Goal: Task Accomplishment & Management: Complete application form

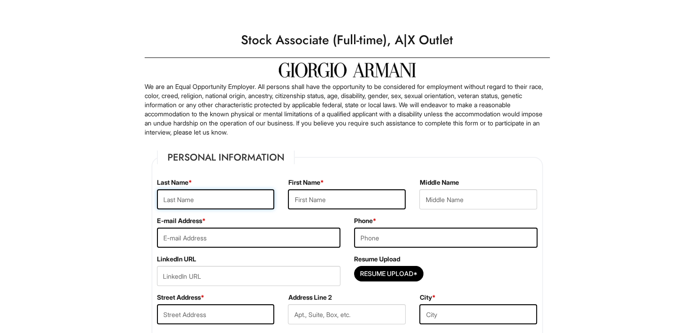
click at [244, 204] on input "text" at bounding box center [216, 199] width 118 height 20
type input "Cervantes"
type input "Lauro"
type input "laurocervantes13@gmail.com"
type input "9803555032"
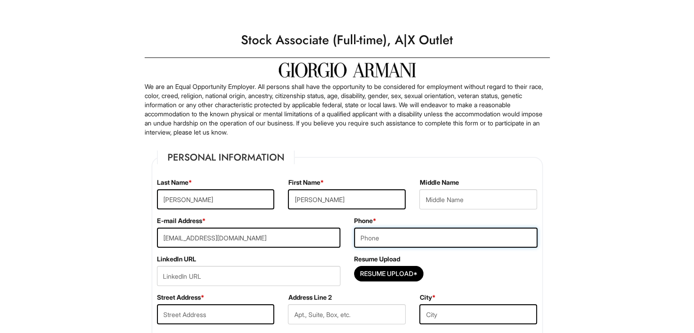
type input "5208 Longridge Ave"
type input "Las Vegas"
select select "NV"
type input "89146"
select select "United States of America"
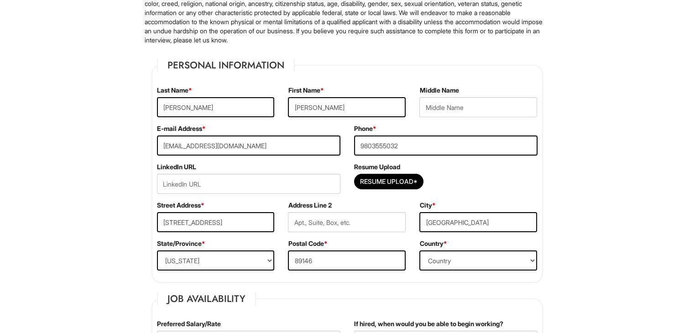
scroll to position [101, 0]
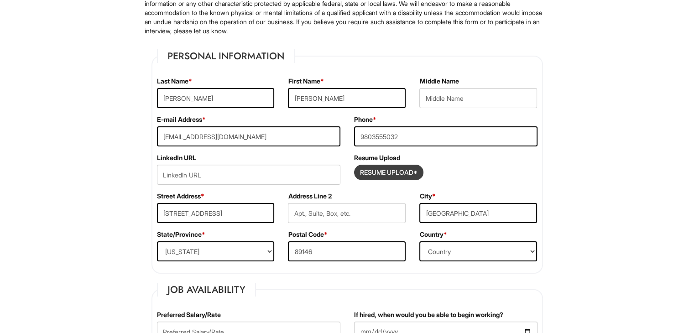
click at [392, 171] on input "Resume Upload*" at bounding box center [388, 172] width 68 height 15
type input "C:\fakepath\LC_Res (1).pdf"
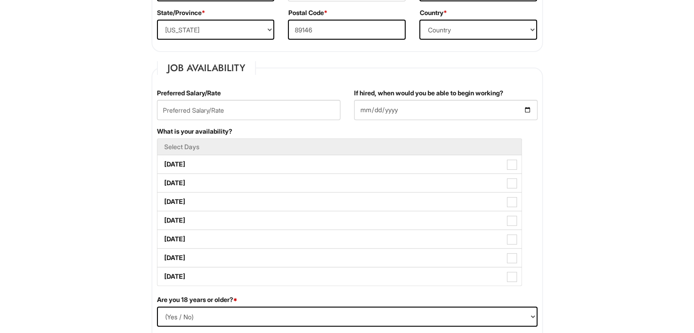
scroll to position [323, 0]
click at [305, 109] on input "text" at bounding box center [248, 110] width 183 height 20
type input "12"
click at [440, 109] on input "If hired, when would you be able to begin working?" at bounding box center [445, 110] width 183 height 20
click at [525, 109] on input "If hired, when would you be able to begin working?" at bounding box center [445, 110] width 183 height 20
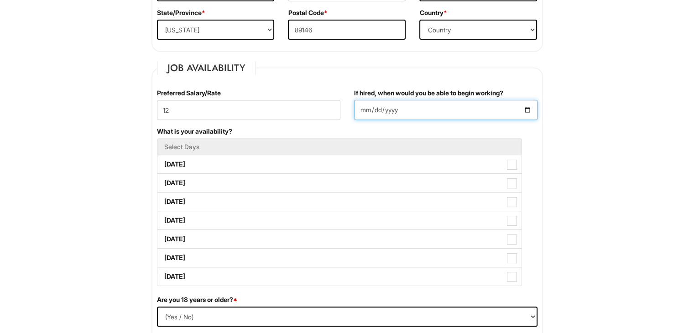
type input "2025-09-04"
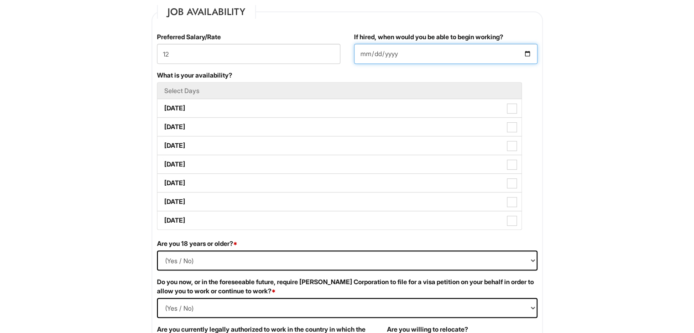
scroll to position [379, 0]
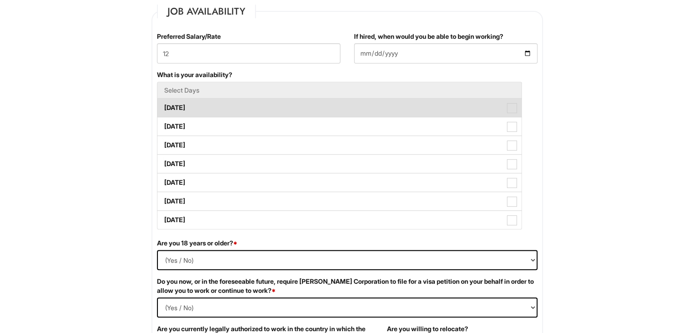
click at [511, 104] on span at bounding box center [512, 108] width 10 height 10
click at [163, 104] on Available_Monday "Monday" at bounding box center [160, 103] width 6 height 6
checkbox Available_Monday "true"
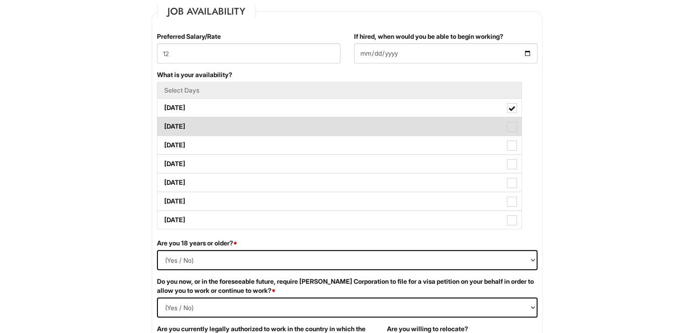
click at [511, 122] on span at bounding box center [512, 127] width 10 height 10
click at [163, 121] on Available_Tuesday "Tuesday" at bounding box center [160, 122] width 6 height 6
checkbox Available_Tuesday "true"
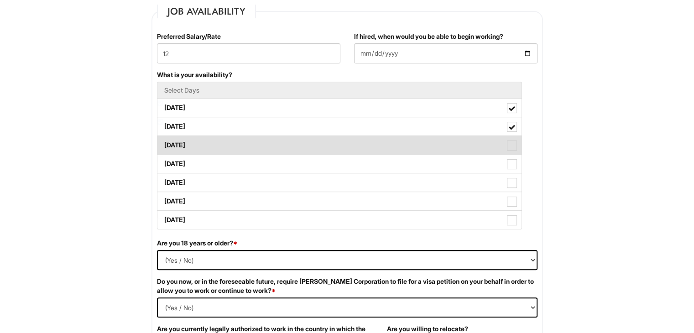
click at [513, 146] on span at bounding box center [512, 145] width 10 height 10
click at [163, 144] on Available_Wednesday "Wednesday" at bounding box center [160, 141] width 6 height 6
checkbox Available_Wednesday "true"
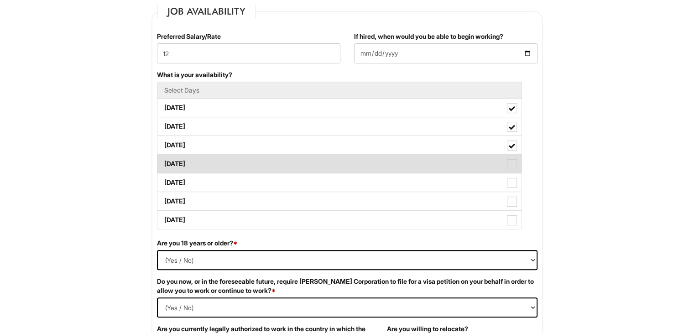
click at [512, 166] on span at bounding box center [512, 164] width 10 height 10
click at [163, 162] on Available_Thursday "Thursday" at bounding box center [160, 159] width 6 height 6
checkbox Available_Thursday "true"
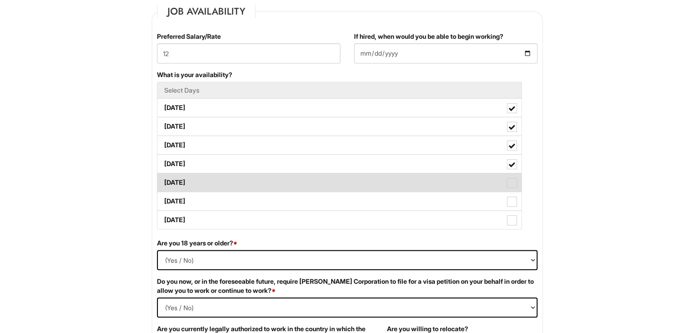
click at [511, 185] on span at bounding box center [512, 183] width 10 height 10
click at [163, 181] on Available_Friday "Friday" at bounding box center [160, 178] width 6 height 6
checkbox Available_Friday "true"
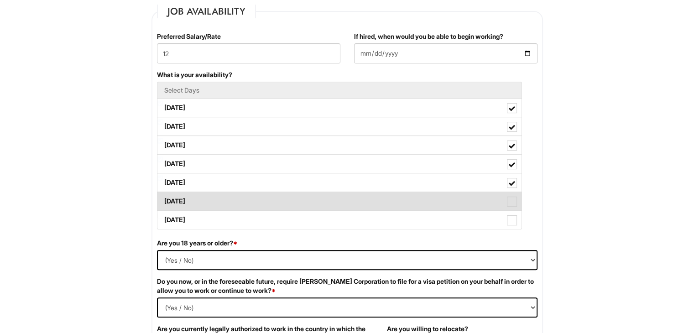
click at [511, 200] on span at bounding box center [512, 202] width 10 height 10
click at [163, 200] on Available_Saturday "Saturday" at bounding box center [160, 197] width 6 height 6
checkbox Available_Saturday "true"
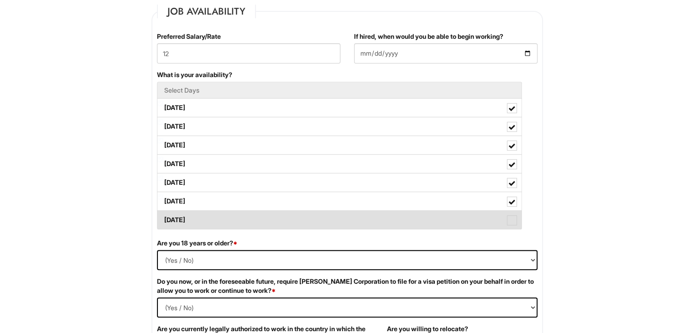
click at [509, 224] on span at bounding box center [512, 220] width 10 height 10
click at [163, 218] on Available_Sunday "Sunday" at bounding box center [160, 215] width 6 height 6
checkbox Available_Sunday "true"
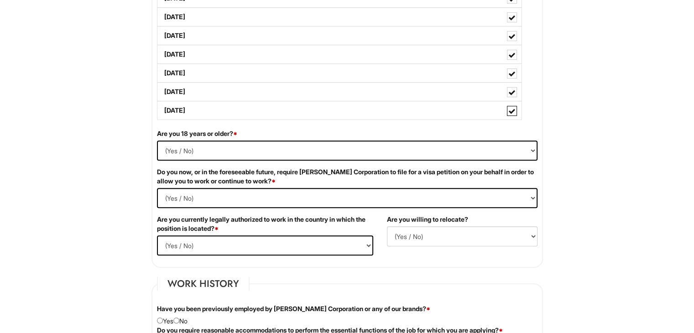
scroll to position [492, 0]
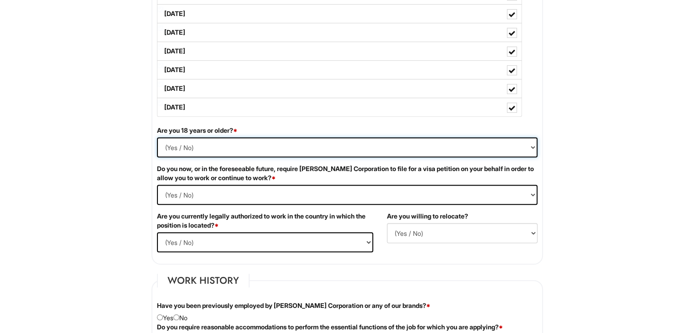
click at [390, 148] on select "(Yes / No) Yes No" at bounding box center [347, 147] width 380 height 20
select select "Yes"
click at [157, 137] on select "(Yes / No) Yes No" at bounding box center [347, 147] width 380 height 20
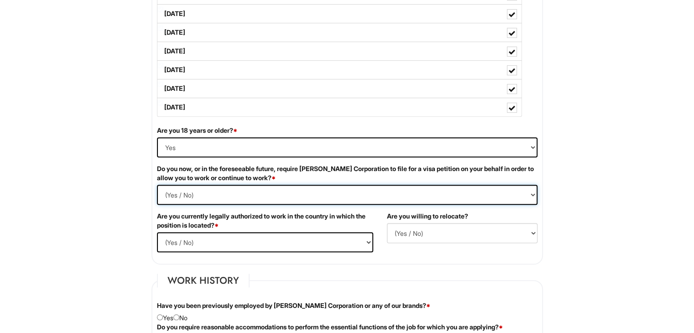
click at [312, 191] on Required "(Yes / No) Yes No" at bounding box center [347, 195] width 380 height 20
select Required "No"
click at [157, 185] on Required "(Yes / No) Yes No" at bounding box center [347, 195] width 380 height 20
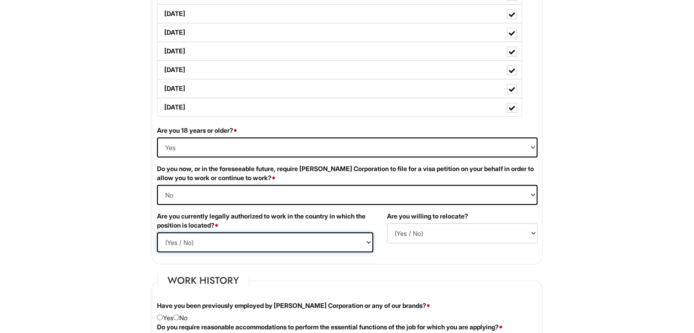
click at [328, 245] on select "(Yes / No) Yes No" at bounding box center [265, 242] width 216 height 20
select select "Yes"
click at [157, 232] on select "(Yes / No) Yes No" at bounding box center [265, 242] width 216 height 20
click at [476, 232] on select "(Yes / No) No Yes" at bounding box center [462, 233] width 150 height 20
select select "Y"
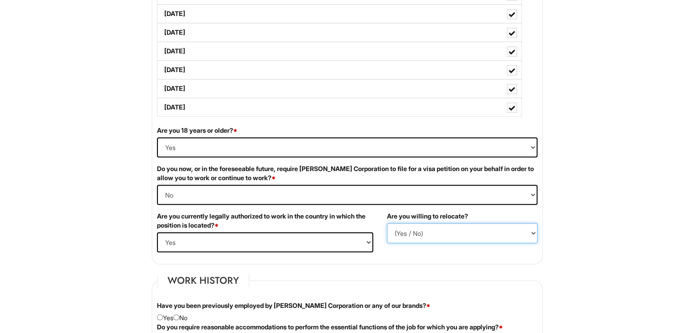
click at [387, 223] on select "(Yes / No) No Yes" at bounding box center [462, 233] width 150 height 20
click at [407, 277] on fieldset "Work History Have you been previously employed by Giorgio Armani Corporation or…" at bounding box center [346, 312] width 391 height 76
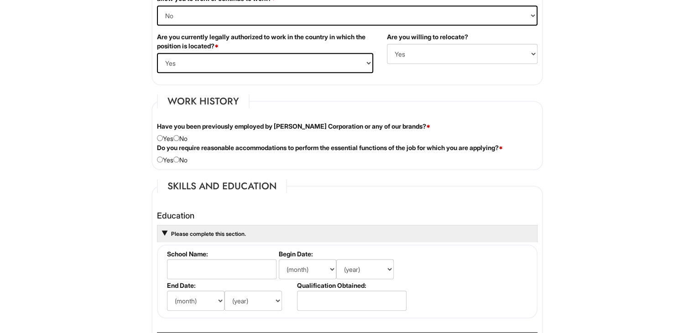
scroll to position [668, 0]
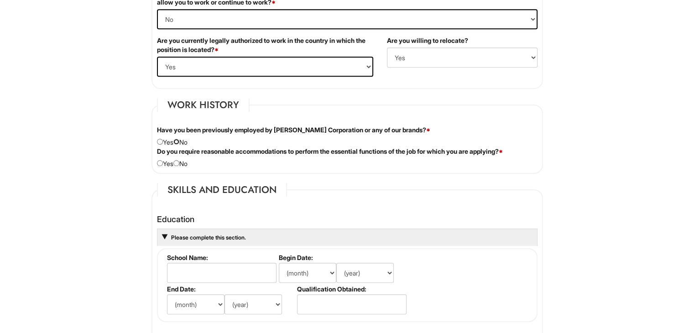
click at [179, 139] on input "radio" at bounding box center [176, 142] width 6 height 6
radio input "true"
click at [179, 161] on input "radio" at bounding box center [176, 163] width 6 height 6
radio input "true"
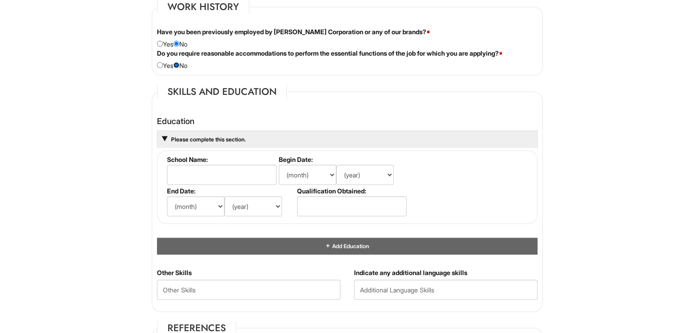
scroll to position [785, 0]
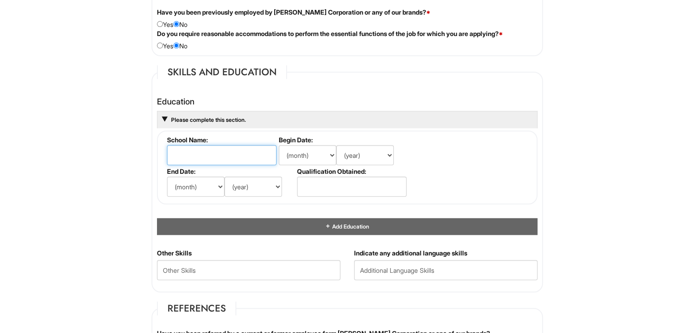
click at [237, 156] on input "text" at bounding box center [221, 155] width 109 height 20
type input "Monterey High School"
click at [300, 157] on select "(month) Jan Feb Mar Apr May Jun Jul Aug Sep Oct Nov Dec" at bounding box center [307, 155] width 57 height 20
select select "8"
click at [279, 145] on select "(month) Jan Feb Mar Apr May Jun Jul Aug Sep Oct Nov Dec" at bounding box center [307, 155] width 57 height 20
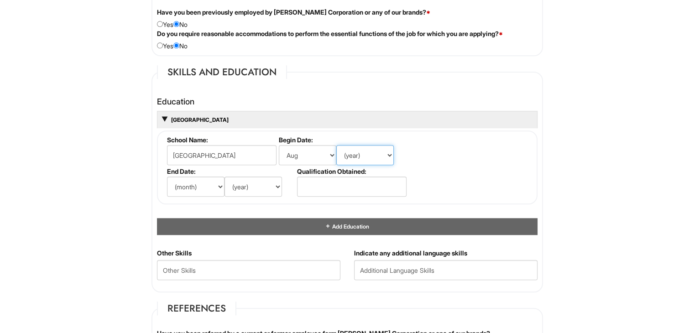
click at [369, 157] on select "(year) 2029 2028 2027 2026 2025 2024 2023 2022 2021 2020 2019 2018 2017 2016 20…" at bounding box center [364, 155] width 57 height 20
select select "2007"
click at [336, 145] on select "(year) 2029 2028 2027 2026 2025 2024 2023 2022 2021 2020 2019 2018 2017 2016 20…" at bounding box center [364, 155] width 57 height 20
click at [204, 184] on select "(month) Jan Feb Mar Apr May Jun Jul Aug Sep Oct Nov Dec" at bounding box center [195, 186] width 57 height 20
select select "5"
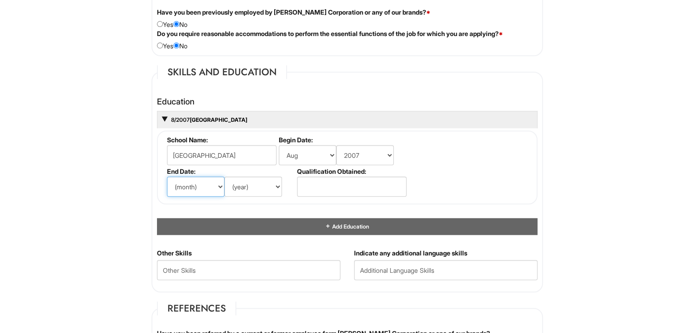
click at [167, 176] on select "(month) Jan Feb Mar Apr May Jun Jul Aug Sep Oct Nov Dec" at bounding box center [195, 186] width 57 height 20
click at [258, 183] on select "(year) 2029 2028 2027 2026 2025 2024 2023 2022 2021 2020 2019 2018 2017 2016 20…" at bounding box center [252, 186] width 57 height 20
select select "2010"
click at [224, 176] on select "(year) 2029 2028 2027 2026 2025 2024 2023 2022 2021 2020 2019 2018 2017 2016 20…" at bounding box center [252, 186] width 57 height 20
click at [324, 185] on input "text" at bounding box center [351, 186] width 109 height 20
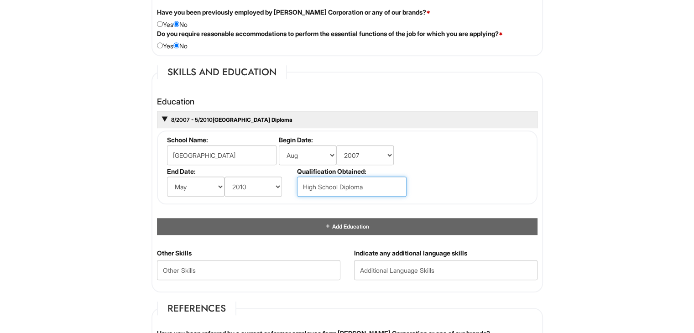
type input "High School Diploma"
click at [477, 176] on fieldset "School Name: Monterey High School Begin Date: (month) Jan Feb Mar Apr May Jun J…" at bounding box center [347, 167] width 380 height 74
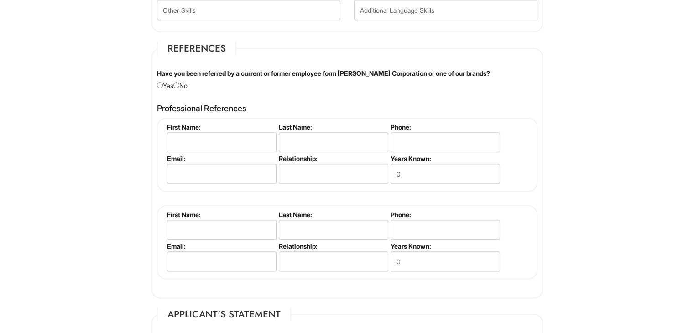
scroll to position [1045, 0]
click at [179, 83] on input "radio" at bounding box center [176, 85] width 6 height 6
radio input "true"
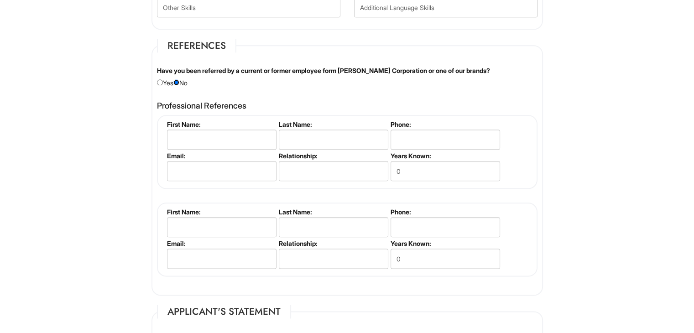
scroll to position [1046, 0]
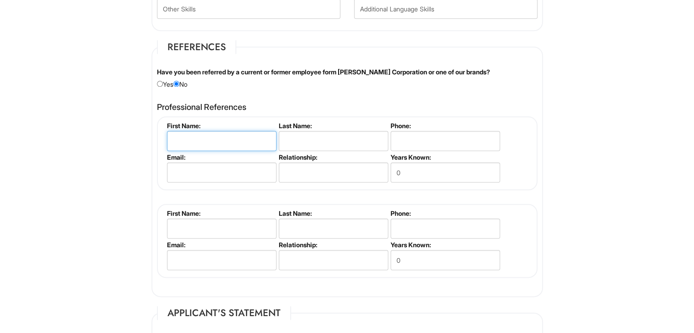
click at [228, 135] on input "text" at bounding box center [221, 141] width 109 height 20
click at [208, 135] on input "text" at bounding box center [221, 141] width 109 height 20
click at [201, 153] on label "Email:" at bounding box center [221, 157] width 108 height 8
click at [204, 136] on input "text" at bounding box center [221, 141] width 109 height 20
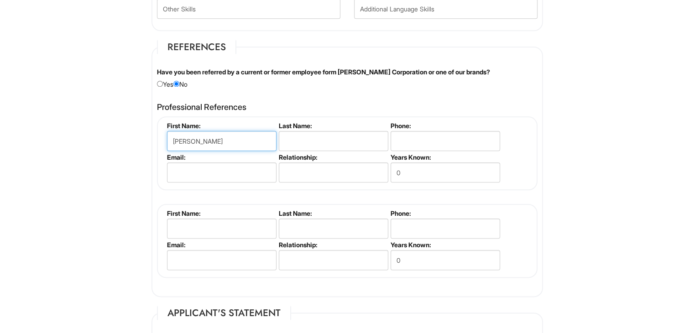
type input "Julian"
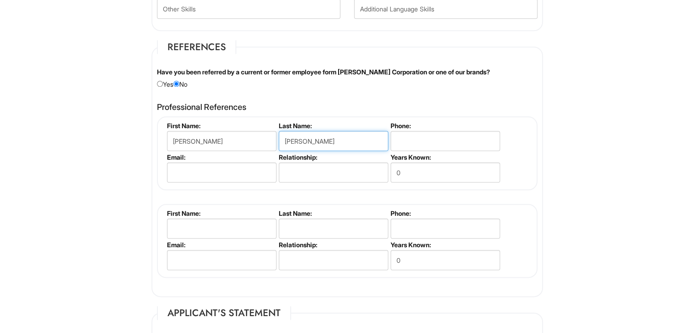
type input "Rodelo"
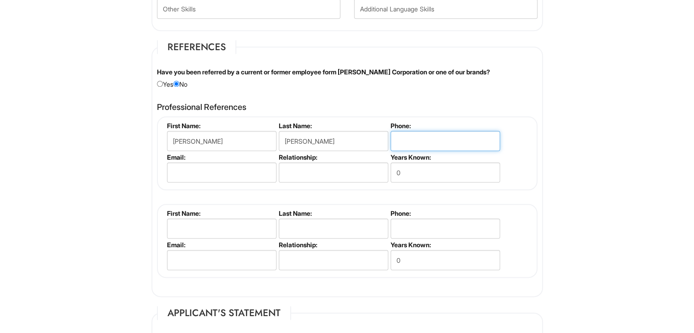
click at [403, 131] on input "tel" at bounding box center [444, 141] width 109 height 20
type input "7024032666"
click at [423, 170] on input "0" at bounding box center [444, 172] width 109 height 20
type input "10"
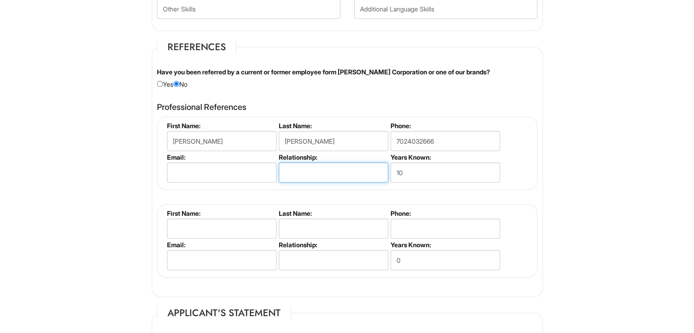
click at [311, 174] on input "text" at bounding box center [333, 172] width 109 height 20
type input "Cousin"
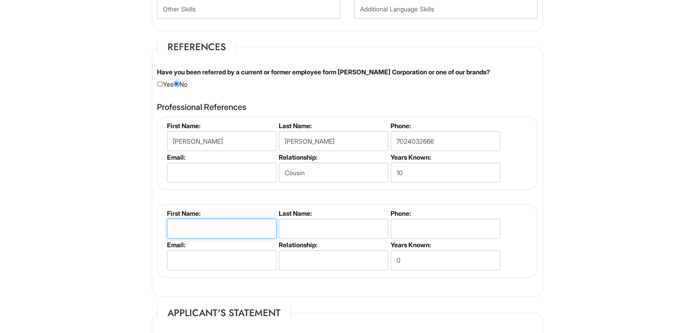
click at [240, 230] on input "text" at bounding box center [221, 228] width 109 height 20
type input "Richard"
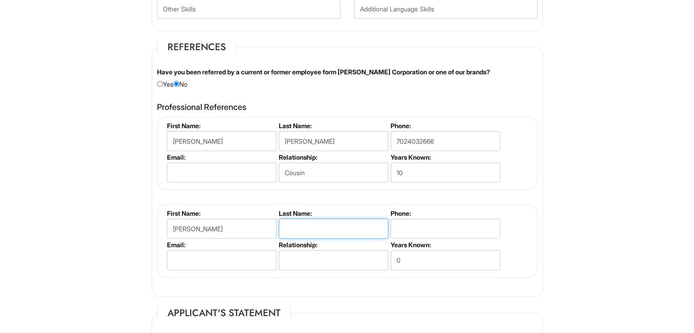
click at [301, 229] on input "text" at bounding box center [333, 228] width 109 height 20
click at [431, 223] on input "tel" at bounding box center [444, 228] width 109 height 20
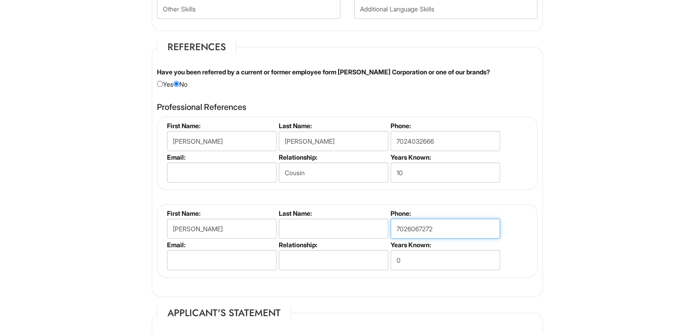
type input "7026067272"
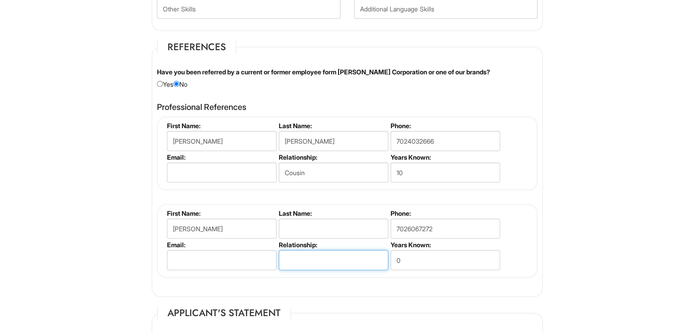
click at [342, 264] on input "text" at bounding box center [333, 260] width 109 height 20
type input "Landlord"
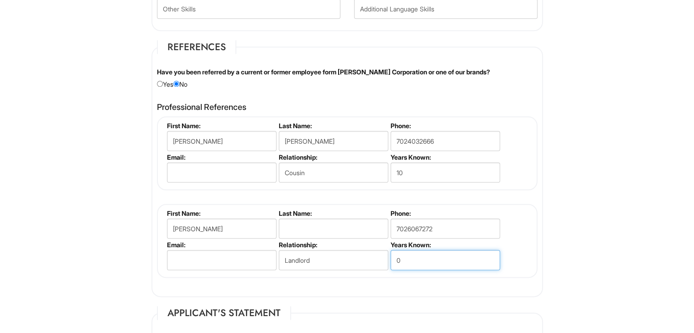
click at [407, 253] on input "0" at bounding box center [444, 260] width 109 height 20
type input "3"
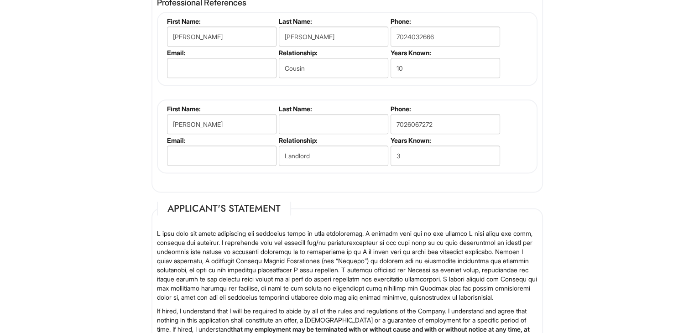
scroll to position [1111, 0]
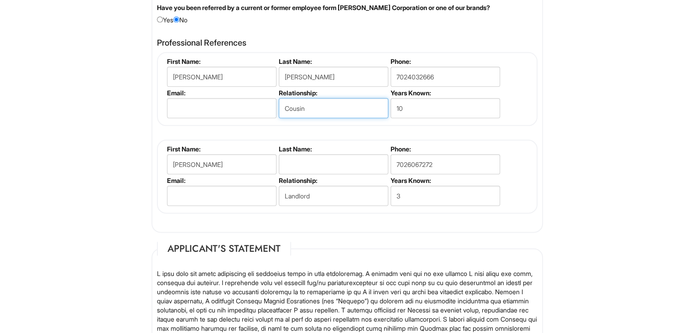
click at [309, 106] on input "Cousin" at bounding box center [333, 108] width 109 height 20
click at [283, 104] on input "Coworker" at bounding box center [333, 108] width 109 height 20
type input "Ex-Coworker"
click at [509, 121] on fieldset "First Name: Julian Last Name: Rodelo Phone: 7024032666 Email: Relationship: Ex-…" at bounding box center [347, 89] width 380 height 74
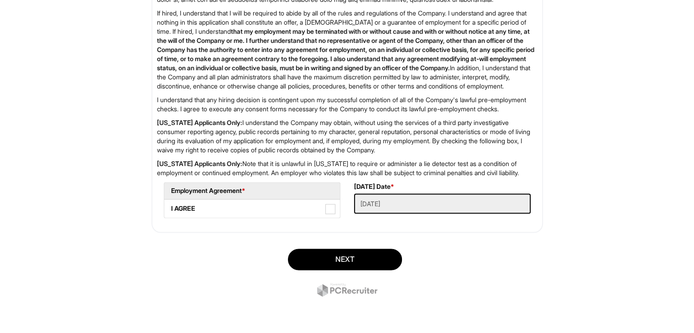
scroll to position [1480, 0]
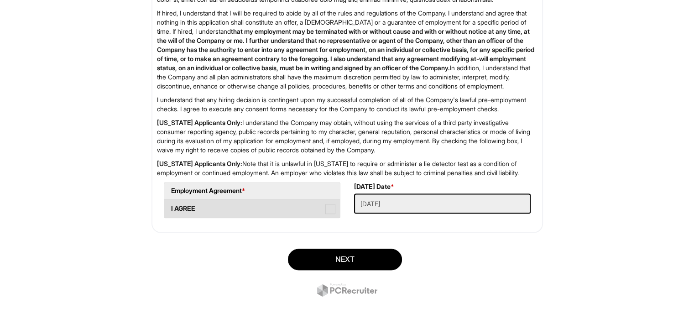
click at [329, 205] on span at bounding box center [330, 209] width 10 height 10
click at [170, 205] on AGREE "I AGREE" at bounding box center [167, 204] width 6 height 6
checkbox AGREE "true"
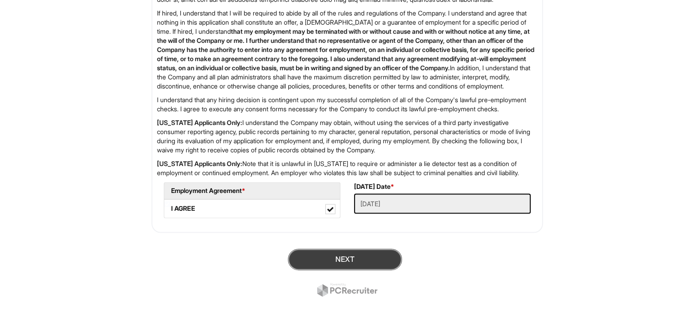
click at [357, 258] on button "Next" at bounding box center [345, 258] width 114 height 21
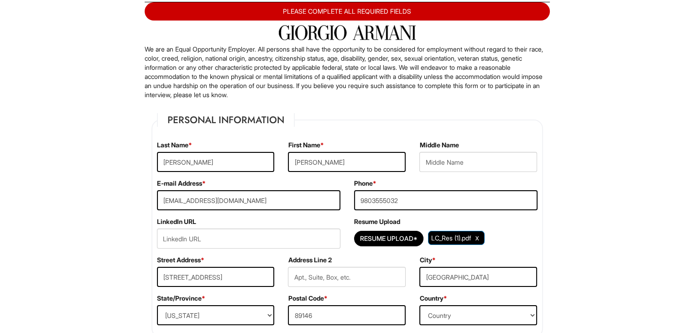
scroll to position [159, 0]
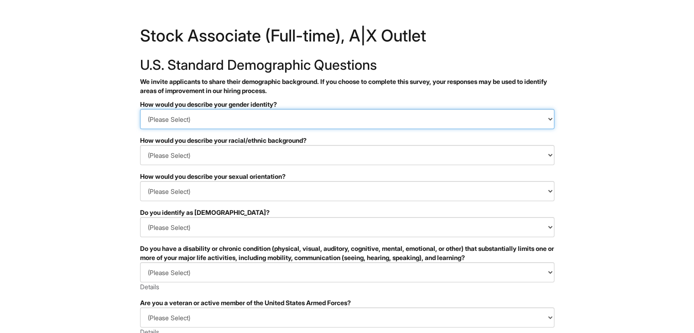
click at [320, 119] on select "(Please Select) Man Woman [DEMOGRAPHIC_DATA] I prefer to self-describe I don't …" at bounding box center [347, 119] width 414 height 20
select select "Man"
click at [140, 109] on select "(Please Select) Man Woman [DEMOGRAPHIC_DATA] I prefer to self-describe I don't …" at bounding box center [347, 119] width 414 height 20
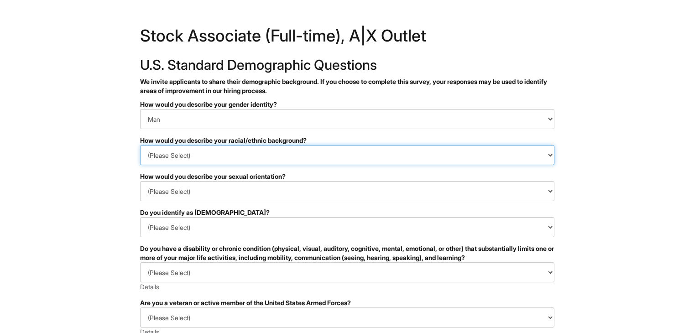
click at [264, 157] on select "(Please Select) [DEMOGRAPHIC_DATA] or of [DEMOGRAPHIC_DATA] descent [DEMOGRAPHI…" at bounding box center [347, 155] width 414 height 20
select select "White or European"
click at [140, 145] on select "(Please Select) [DEMOGRAPHIC_DATA] or of [DEMOGRAPHIC_DATA] descent [DEMOGRAPHI…" at bounding box center [347, 155] width 414 height 20
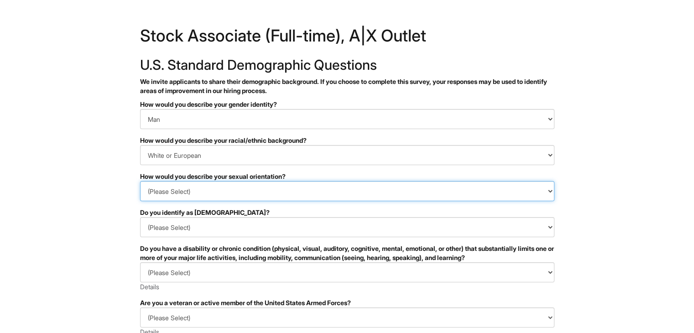
click at [261, 191] on select "(Please Select) Asexual Bisexual and/or pansexual Gay Heterosexual Lesbian Quee…" at bounding box center [347, 191] width 414 height 20
select select "Heterosexual"
click at [140, 181] on select "(Please Select) Asexual Bisexual and/or pansexual Gay Heterosexual Lesbian Quee…" at bounding box center [347, 191] width 414 height 20
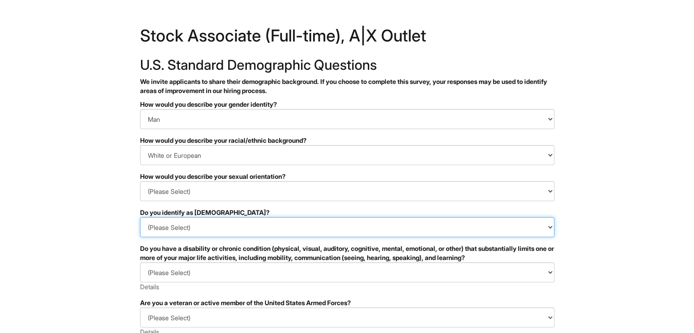
click at [243, 227] on select "(Please Select) Yes No I prefer to self-describe I don't wish to answer" at bounding box center [347, 227] width 414 height 20
select select "No"
click at [140, 217] on select "(Please Select) Yes No I prefer to self-describe I don't wish to answer" at bounding box center [347, 227] width 414 height 20
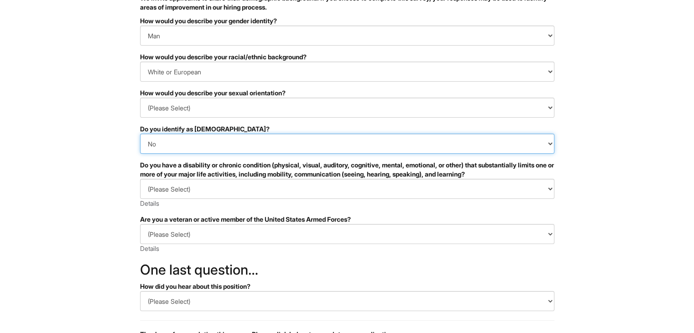
scroll to position [85, 0]
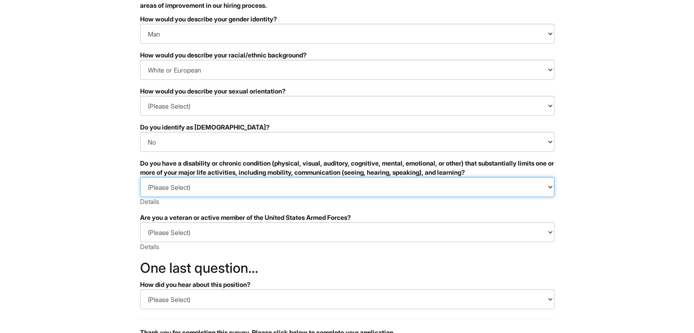
click at [296, 192] on select "(Please Select) YES, I HAVE A DISABILITY (or previously had a disability) NO, I…" at bounding box center [347, 187] width 414 height 20
select select "NO, I DON'T HAVE A DISABILITY"
click at [140, 177] on select "(Please Select) YES, I HAVE A DISABILITY (or previously had a disability) NO, I…" at bounding box center [347, 187] width 414 height 20
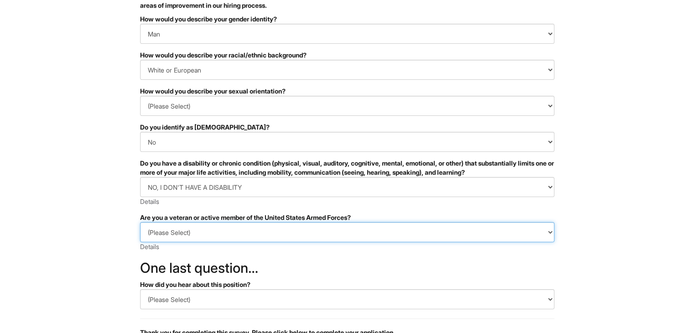
click at [281, 233] on select "(Please Select) I IDENTIFY AS ONE OR MORE OF THE CLASSIFICATIONS OF PROTECTED V…" at bounding box center [347, 232] width 414 height 20
select select "I AM NOT A PROTECTED VETERAN"
click at [140, 222] on select "(Please Select) I IDENTIFY AS ONE OR MORE OF THE CLASSIFICATIONS OF PROTECTED V…" at bounding box center [347, 232] width 414 height 20
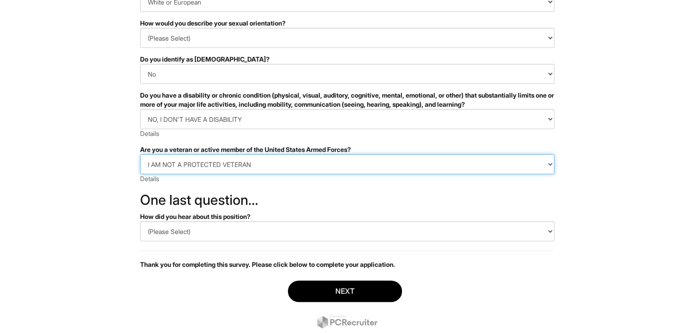
scroll to position [181, 0]
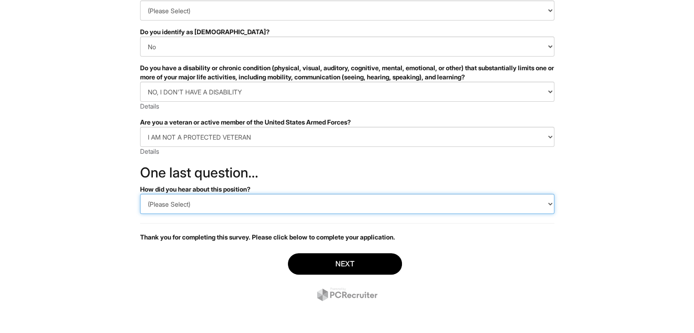
click at [254, 204] on select "(Please Select) CareerBuilder Indeed LinkedIn Monster Referral Other" at bounding box center [347, 204] width 414 height 20
select select "Indeed"
click at [140, 194] on select "(Please Select) CareerBuilder Indeed LinkedIn Monster Referral Other" at bounding box center [347, 204] width 414 height 20
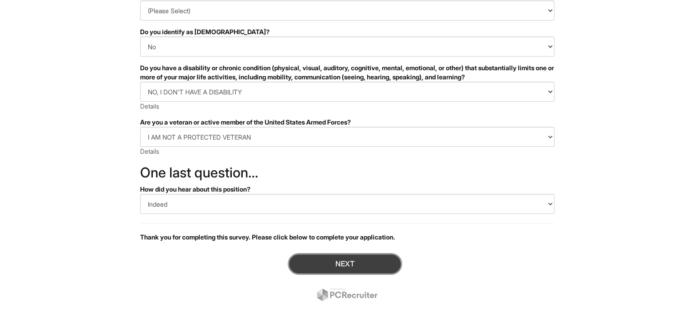
click at [366, 261] on button "Next" at bounding box center [345, 263] width 114 height 21
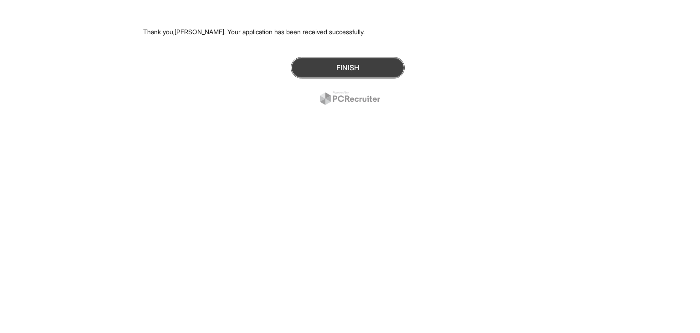
click at [373, 71] on button "Finish" at bounding box center [348, 67] width 114 height 21
